Goal: Information Seeking & Learning: Learn about a topic

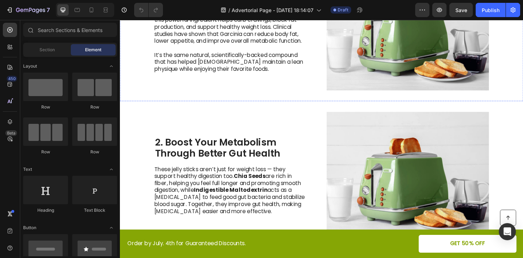
scroll to position [230, 0]
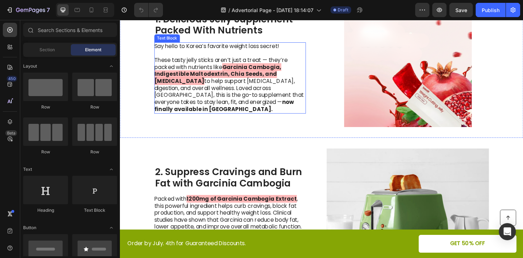
click at [265, 102] on p "These tasty jelly sticks aren’t just a treat — they’re packed with nutrients li…" at bounding box center [236, 88] width 160 height 59
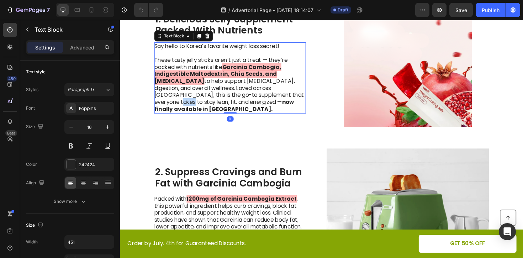
click at [265, 102] on p "These tasty jelly sticks aren’t just a treat — they’re packed with nutrients li…" at bounding box center [236, 88] width 160 height 59
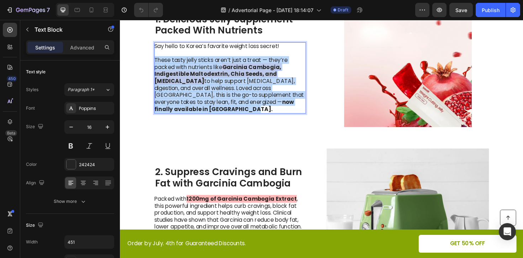
click at [265, 102] on p "These tasty jelly sticks aren’t just a treat — they’re packed with nutrients li…" at bounding box center [236, 88] width 160 height 59
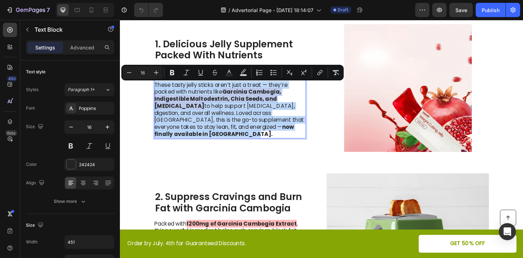
scroll to position [203, 0]
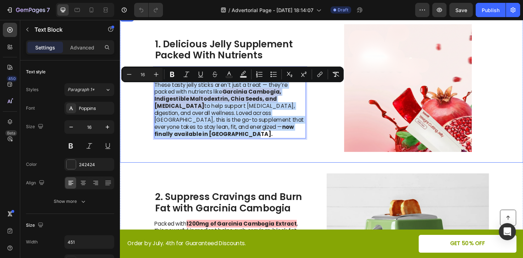
click at [333, 150] on div "1. Delicious Jelly Supplement Packed With Nutrients Heading Say hello to Korea’…" at bounding box center [333, 92] width 427 height 158
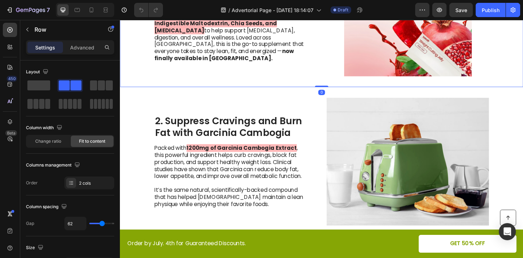
scroll to position [297, 0]
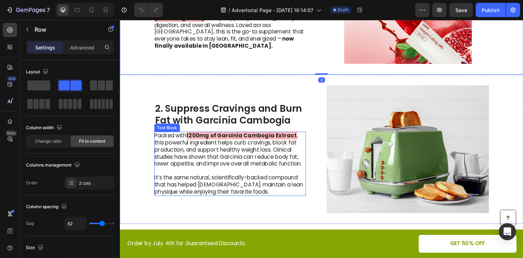
click at [287, 166] on p "Packed with 1200mg of Garcinia Cambogia Extract , this powerful ingredient help…" at bounding box center [236, 157] width 160 height 37
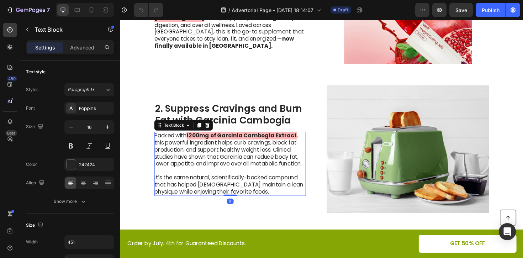
click at [280, 165] on p "Packed with 1200mg of Garcinia Cambogia Extract , this powerful ingredient help…" at bounding box center [236, 157] width 160 height 37
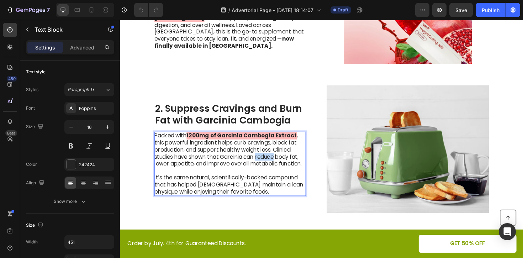
click at [280, 165] on p "Packed with 1200mg of Garcinia Cambogia Extract , this powerful ingredient help…" at bounding box center [236, 157] width 160 height 37
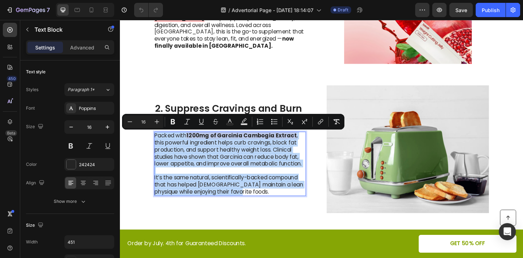
copy div "Packed with 1200mg of Garcinia Cambogia Extract , this powerful ingredient help…"
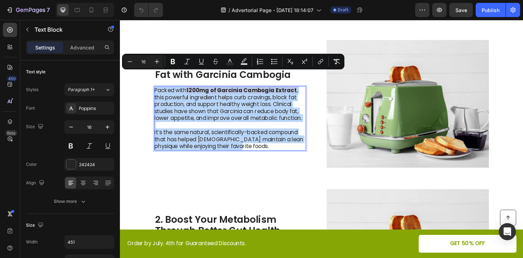
scroll to position [340, 0]
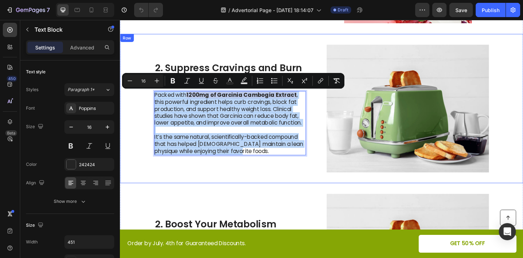
click at [234, 58] on div "2. Suppress Cravings and Burn Fat with Garcinia Cambogia Heading Packed with 12…" at bounding box center [236, 113] width 161 height 135
